Goal: Find specific page/section: Find specific page/section

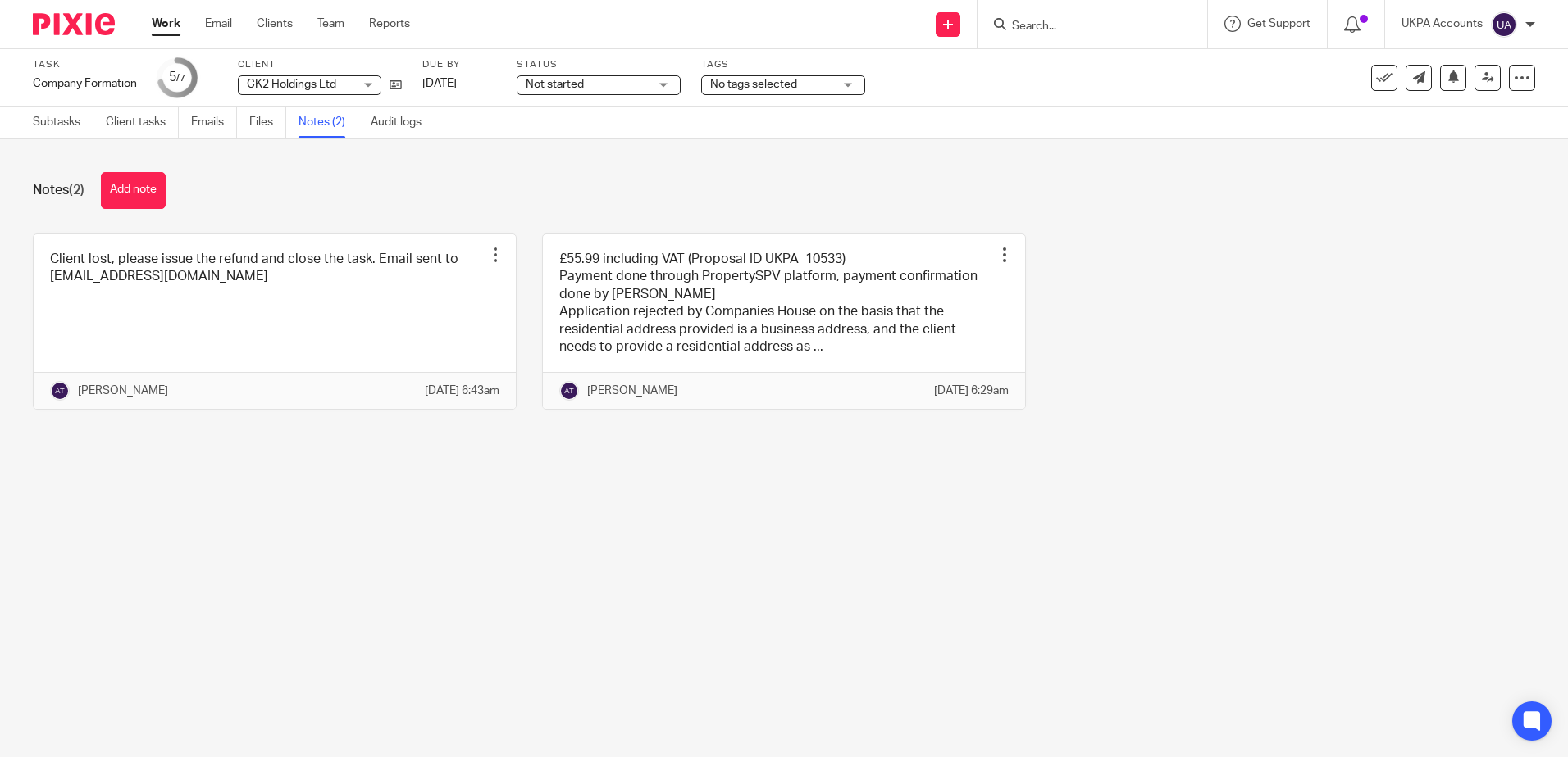
click at [1121, 30] on input "Search" at bounding box center [1084, 27] width 147 height 15
type input "sas"
click at [1130, 69] on link at bounding box center [1145, 70] width 277 height 37
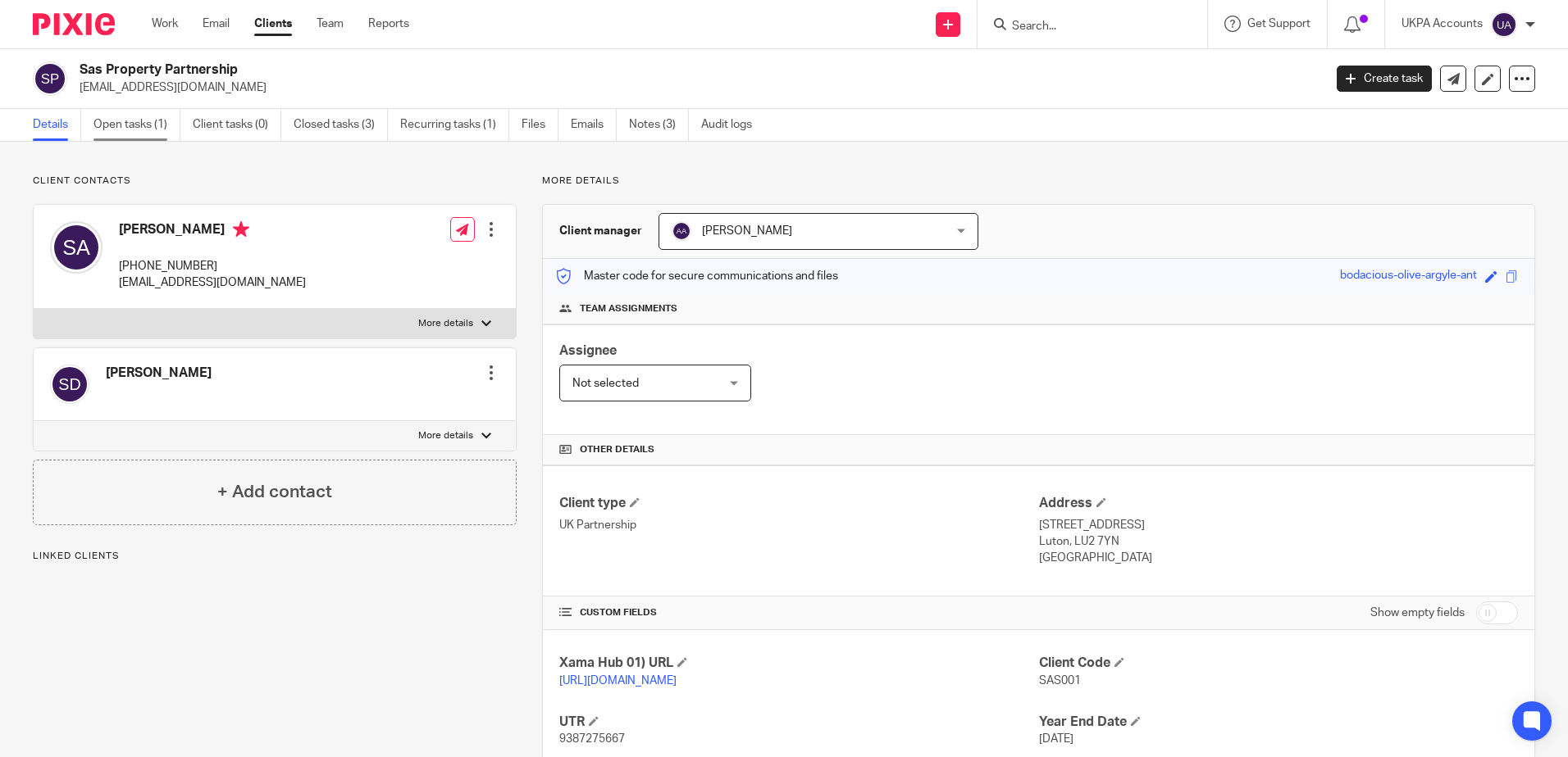
click at [127, 122] on link "Open tasks (1)" at bounding box center [137, 125] width 87 height 32
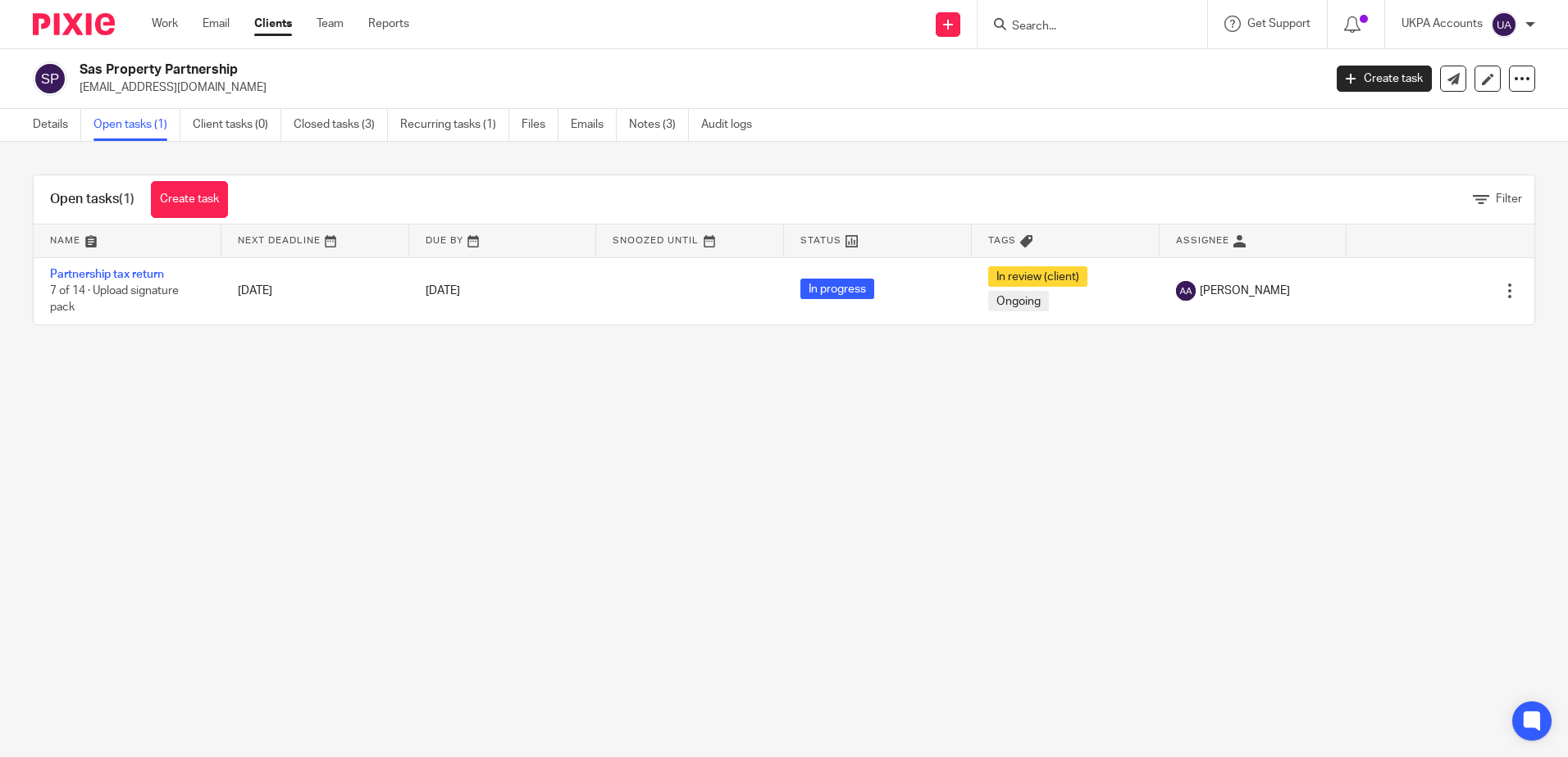
drag, startPoint x: 513, startPoint y: 595, endPoint x: 520, endPoint y: 592, distance: 7.6
click at [517, 594] on main "Sas Property Partnership saspropertypartnership@gmail.com Create task Update fr…" at bounding box center [784, 378] width 1568 height 757
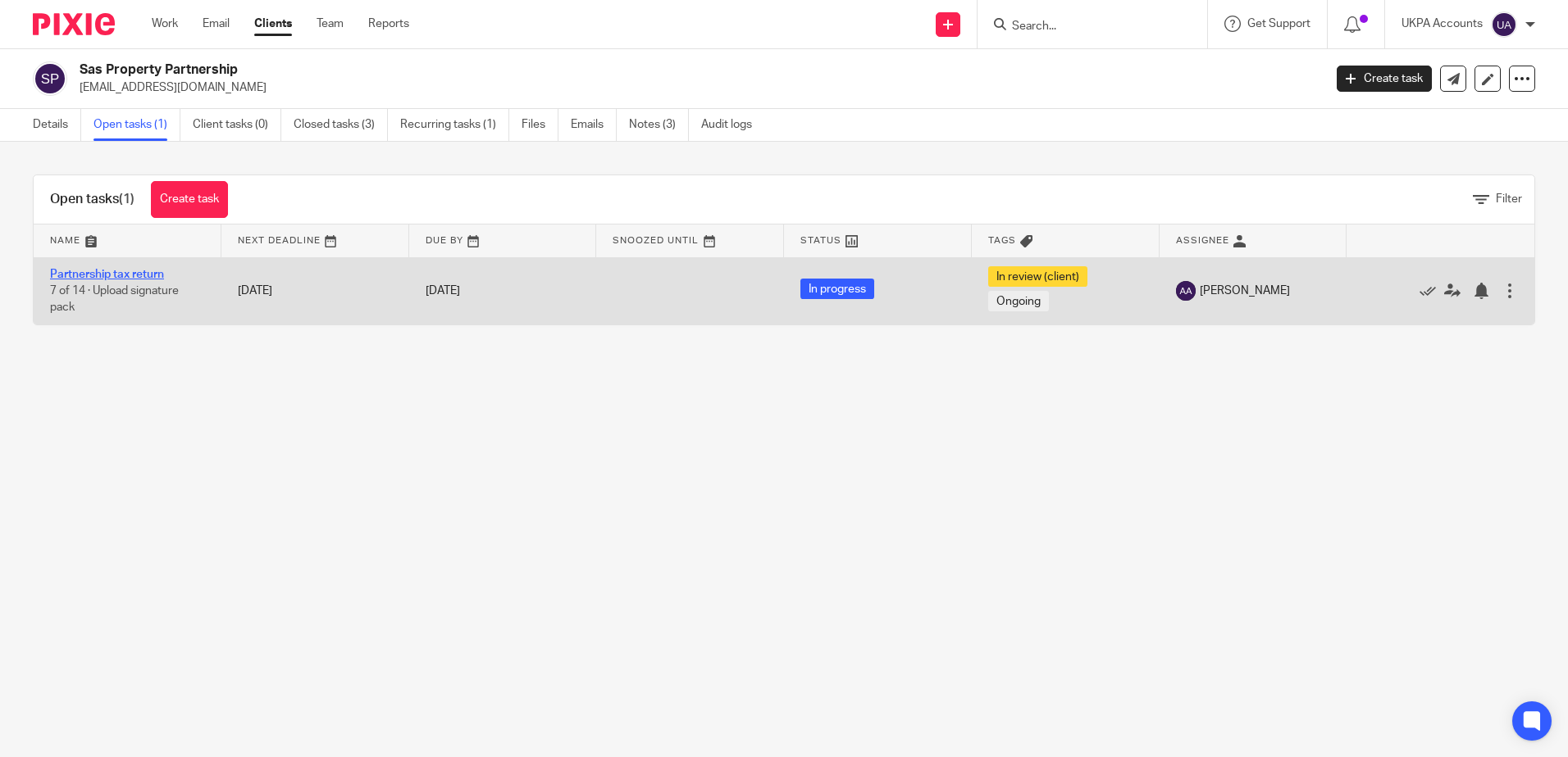
click at [122, 271] on link "Partnership tax return" at bounding box center [107, 274] width 114 height 12
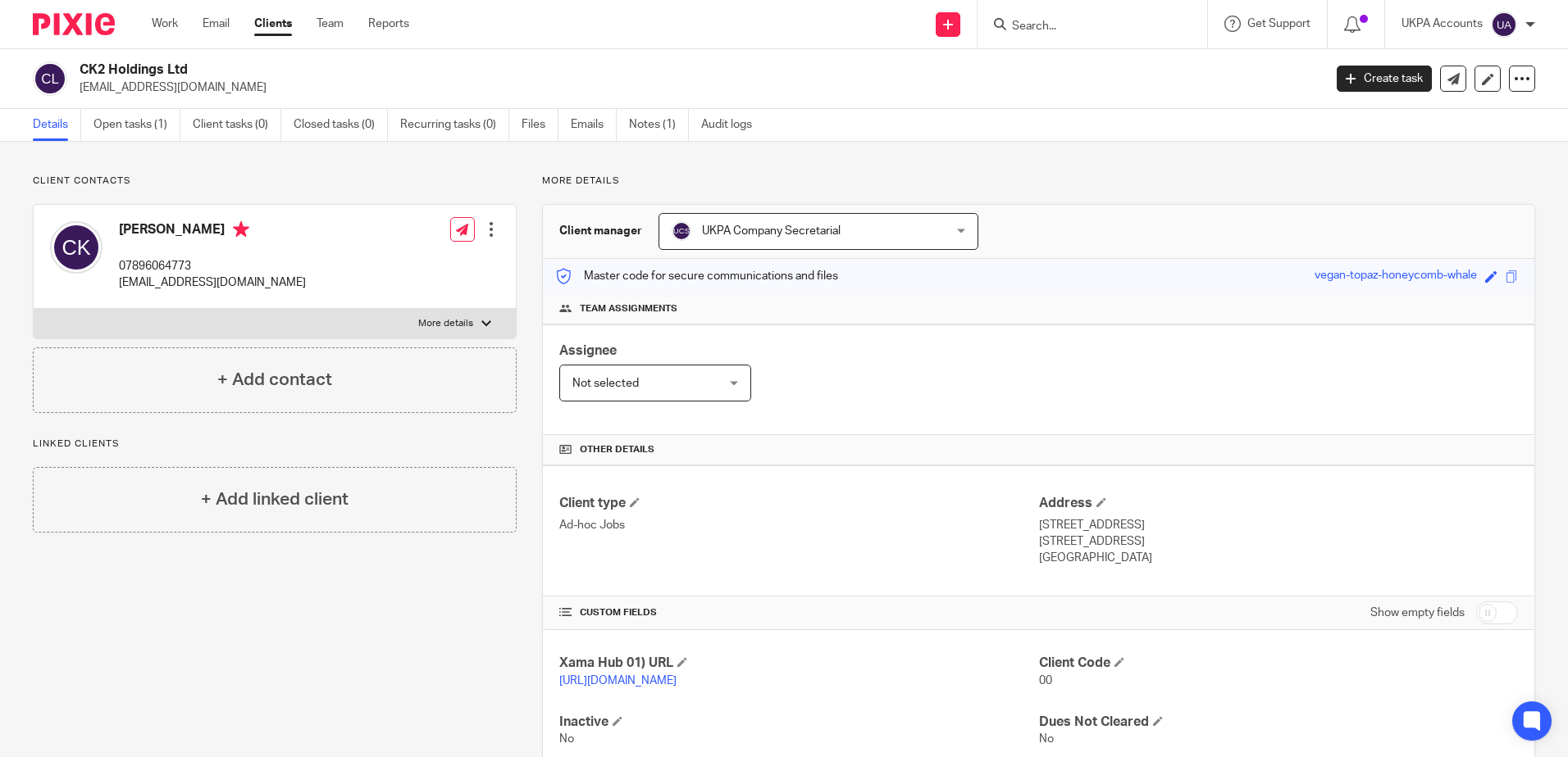
click at [1061, 27] on input "Search" at bounding box center [1084, 27] width 147 height 15
type input "soa law"
click at [1063, 75] on link at bounding box center [1145, 70] width 277 height 37
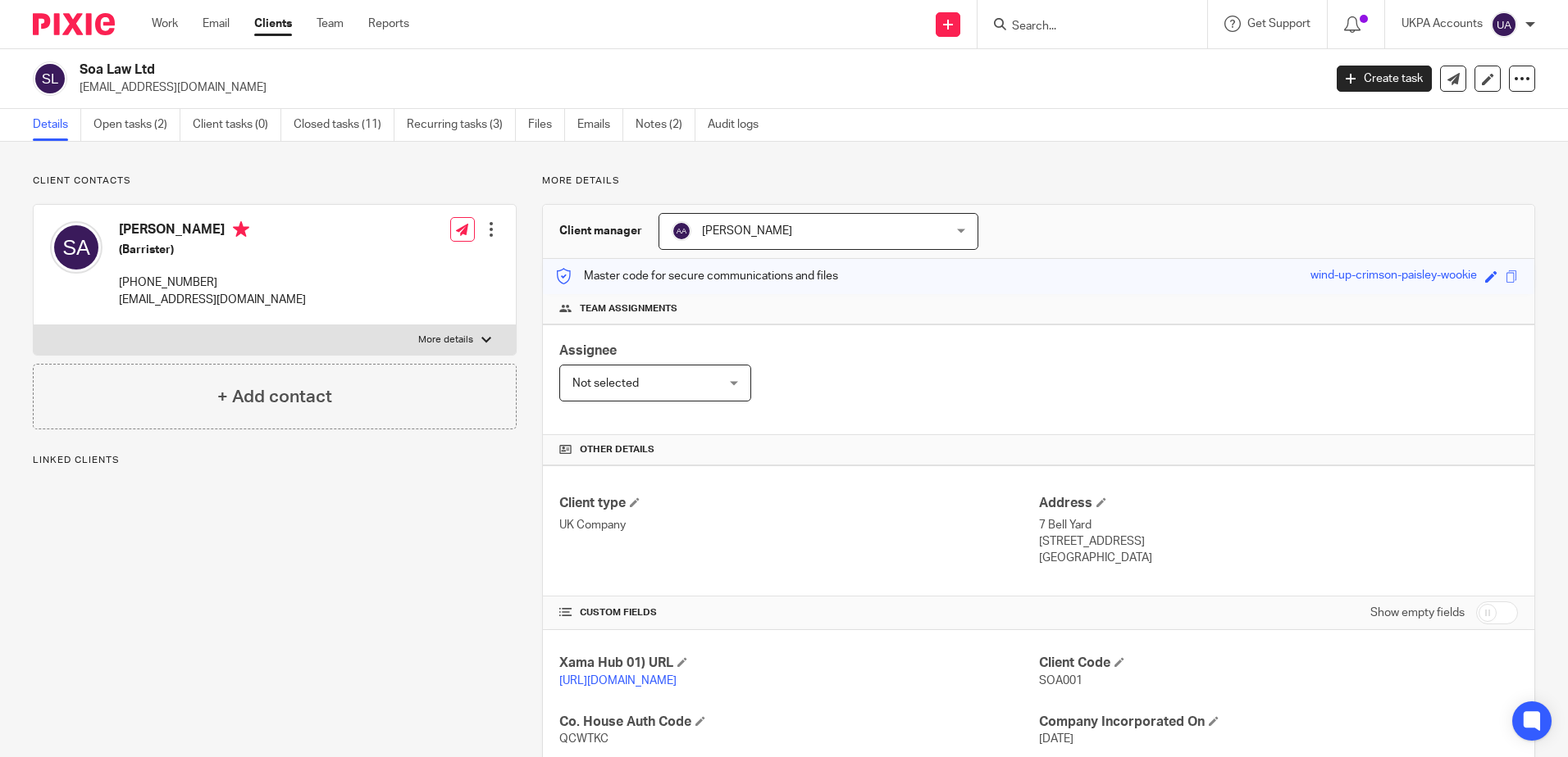
scroll to position [327, 0]
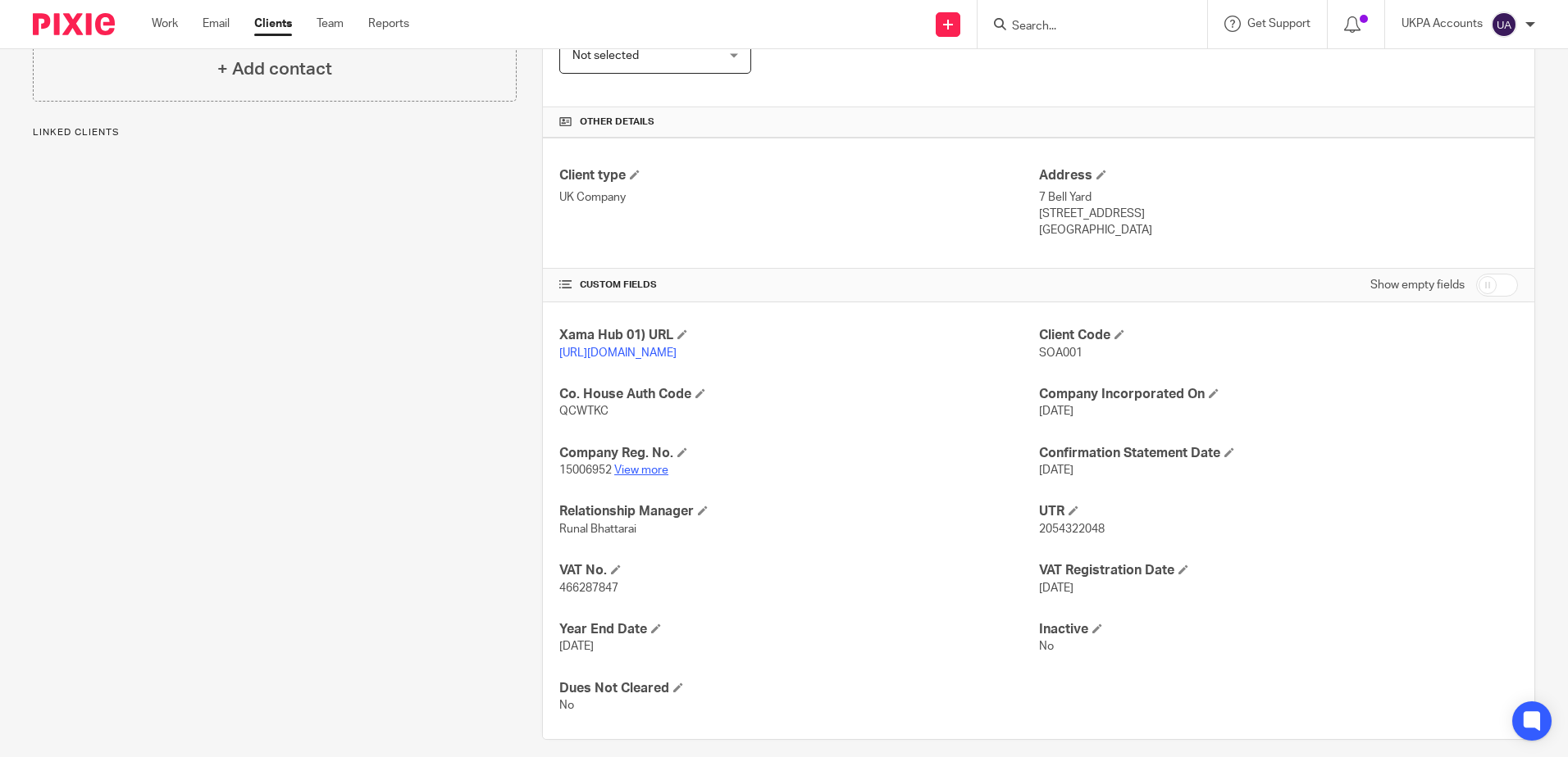
click at [653, 476] on link "View more" at bounding box center [641, 470] width 54 height 12
